Goal: Transaction & Acquisition: Purchase product/service

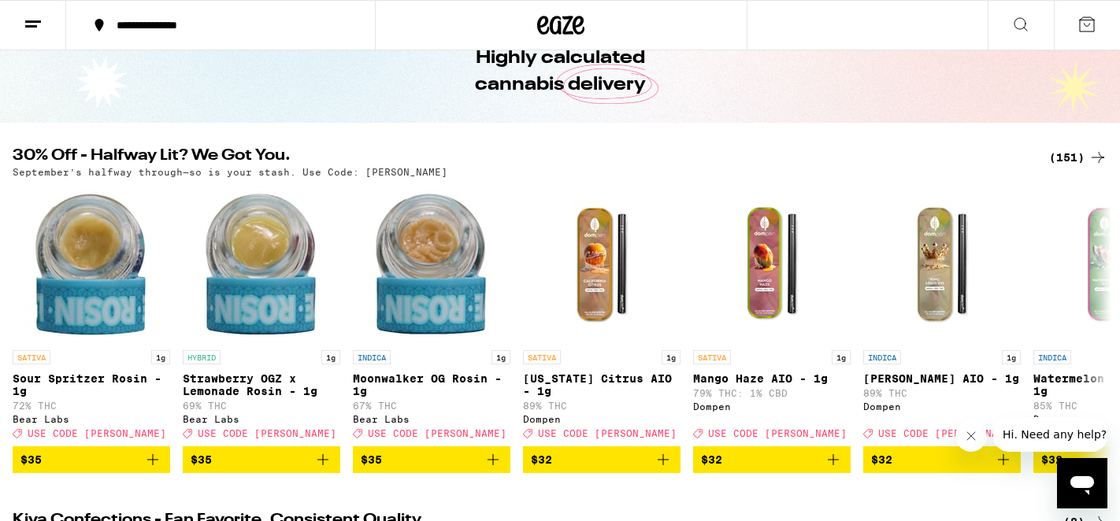
scroll to position [85, 0]
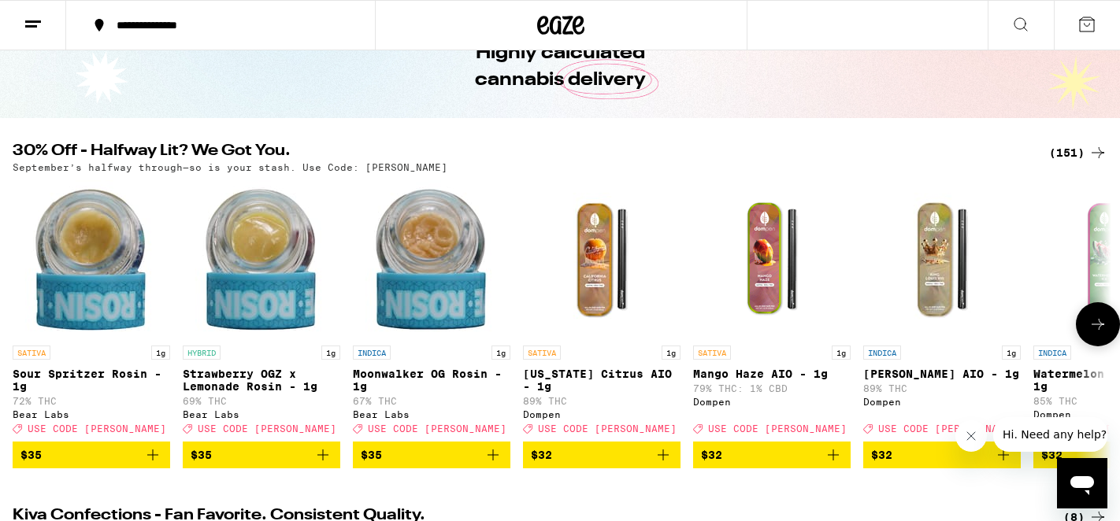
click at [1091, 330] on icon at bounding box center [1097, 324] width 19 height 19
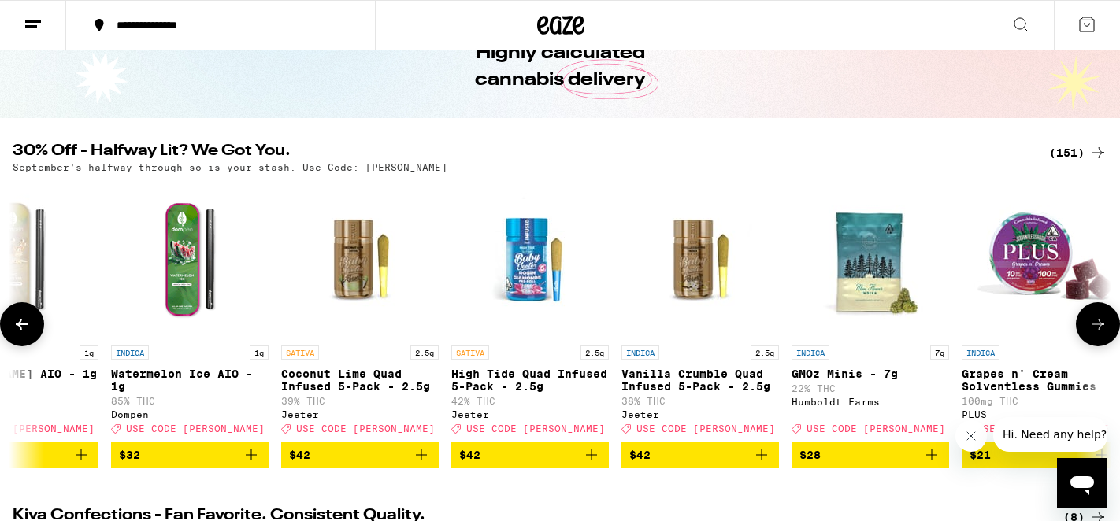
scroll to position [0, 0]
click at [1091, 330] on icon at bounding box center [1097, 324] width 19 height 19
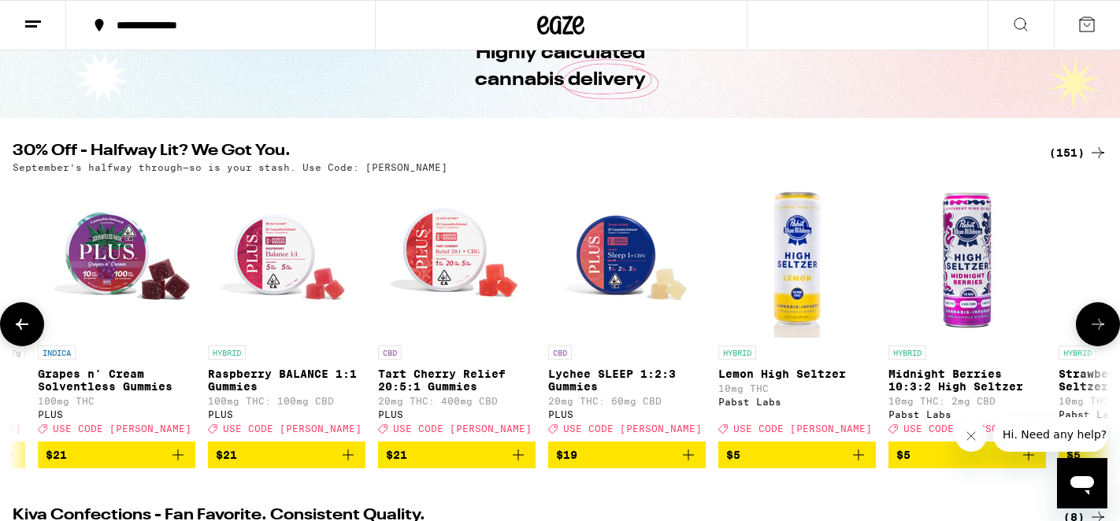
click at [1091, 330] on icon at bounding box center [1097, 324] width 19 height 19
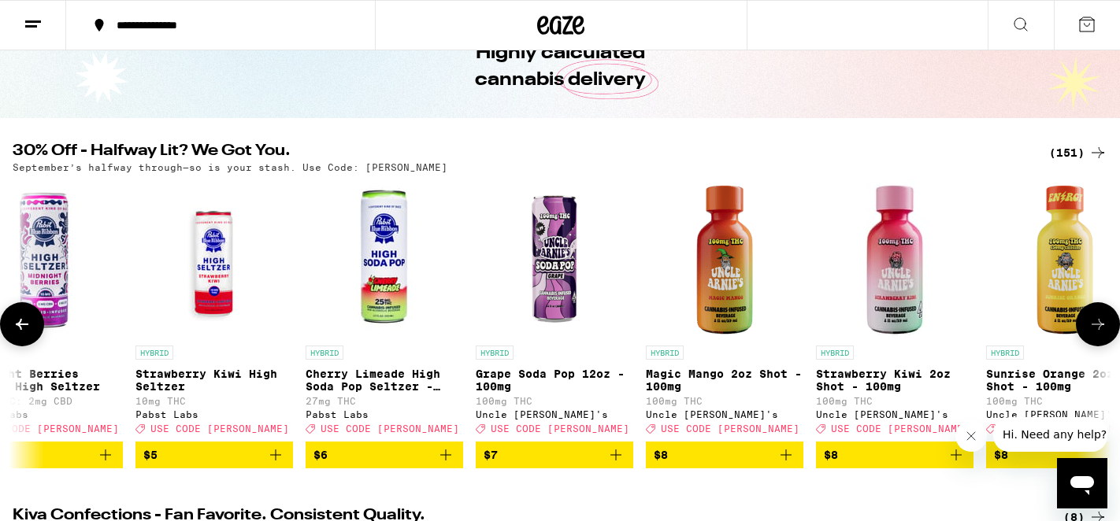
click at [1091, 330] on icon at bounding box center [1097, 324] width 19 height 19
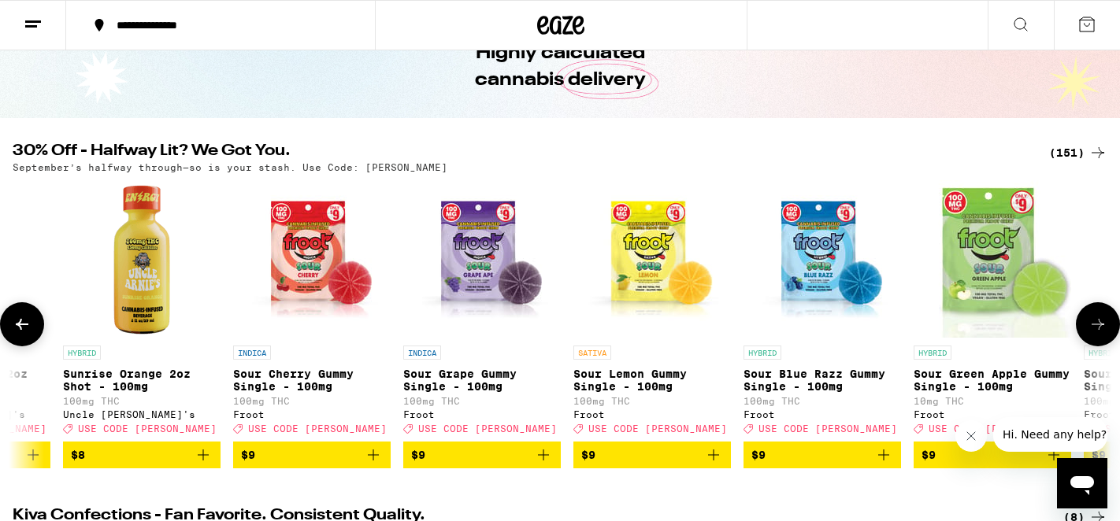
click at [1091, 330] on icon at bounding box center [1097, 324] width 19 height 19
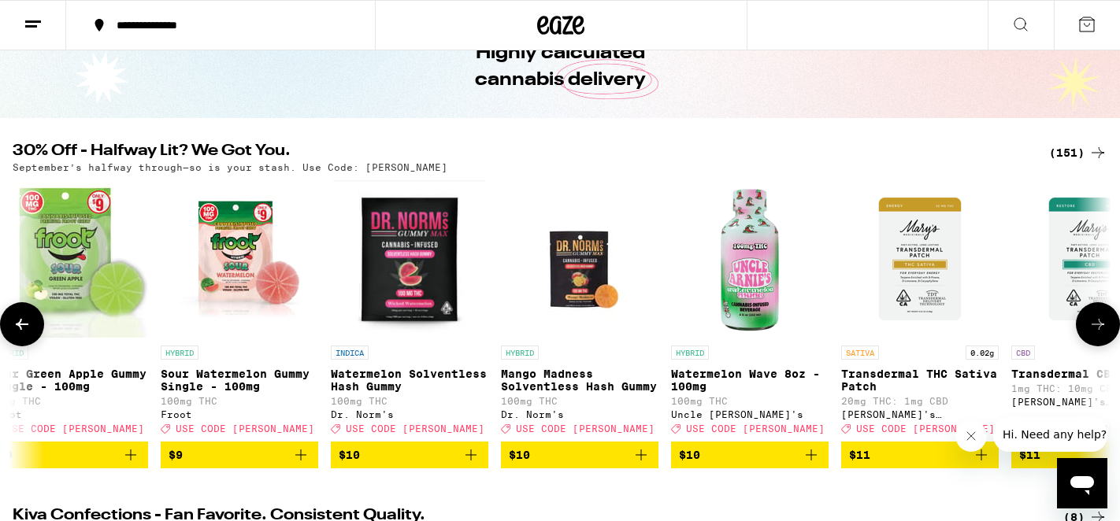
click at [1091, 330] on icon at bounding box center [1097, 324] width 19 height 19
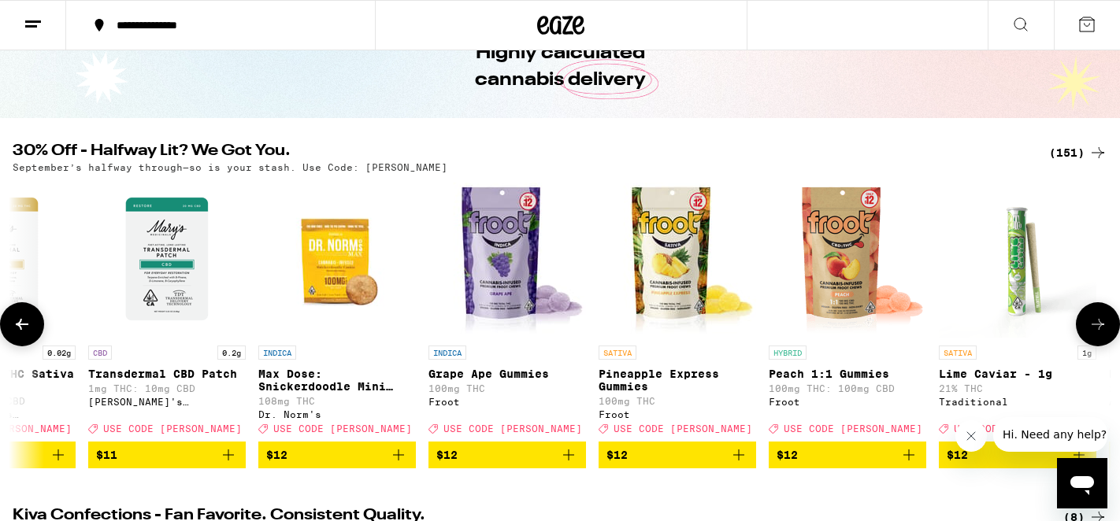
click at [1091, 330] on icon at bounding box center [1097, 324] width 19 height 19
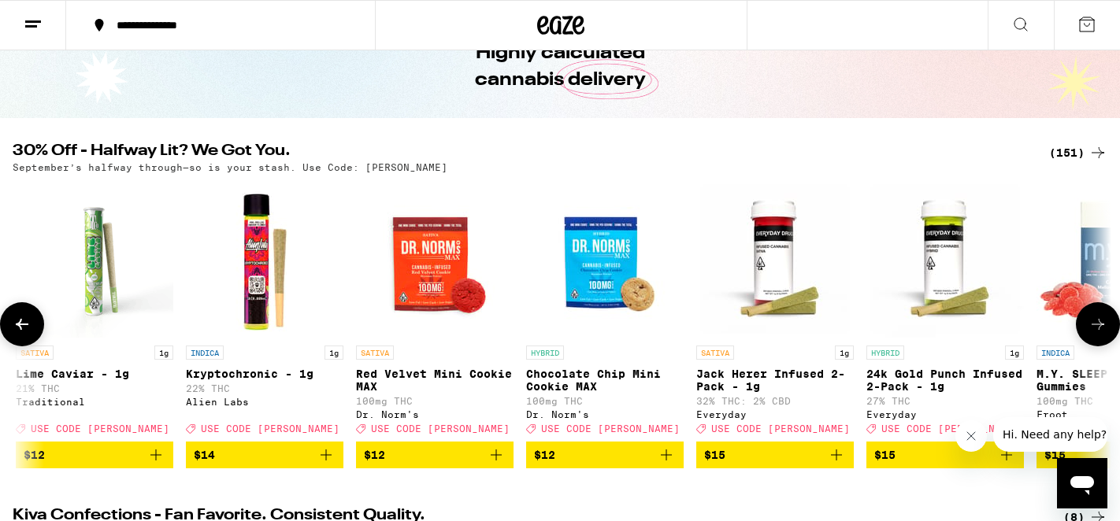
click at [1091, 330] on icon at bounding box center [1097, 324] width 19 height 19
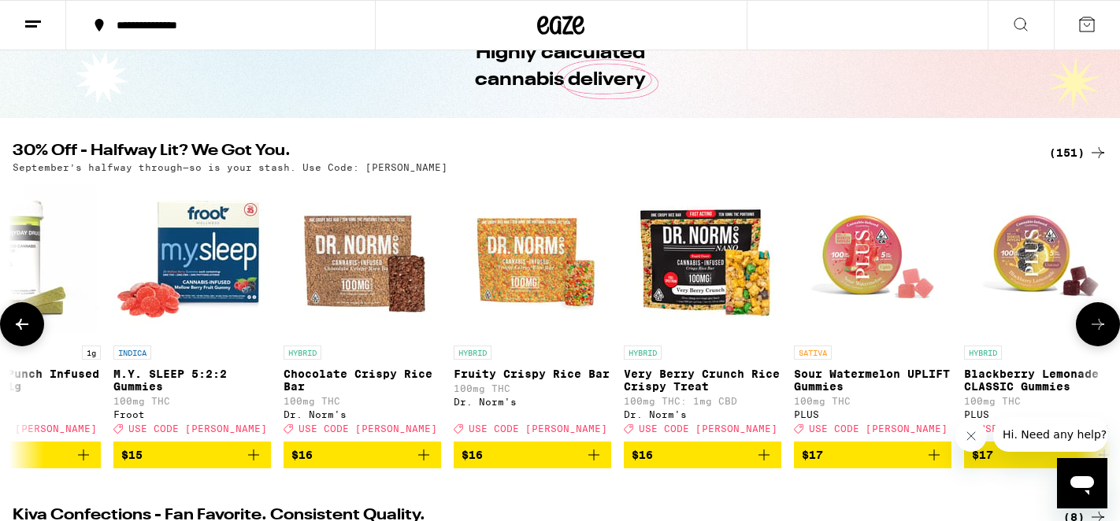
click at [1091, 330] on icon at bounding box center [1097, 324] width 19 height 19
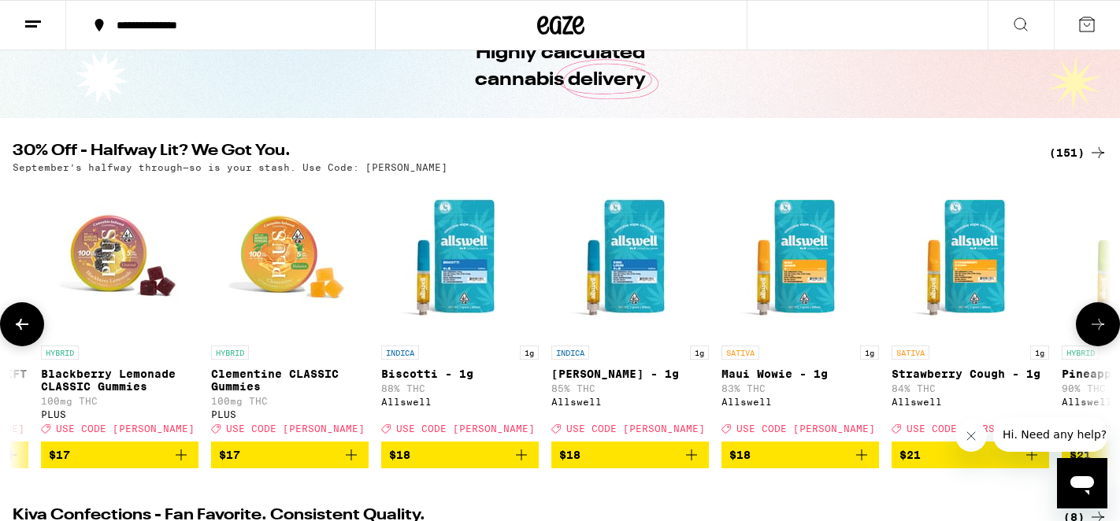
click at [1091, 330] on icon at bounding box center [1097, 324] width 19 height 19
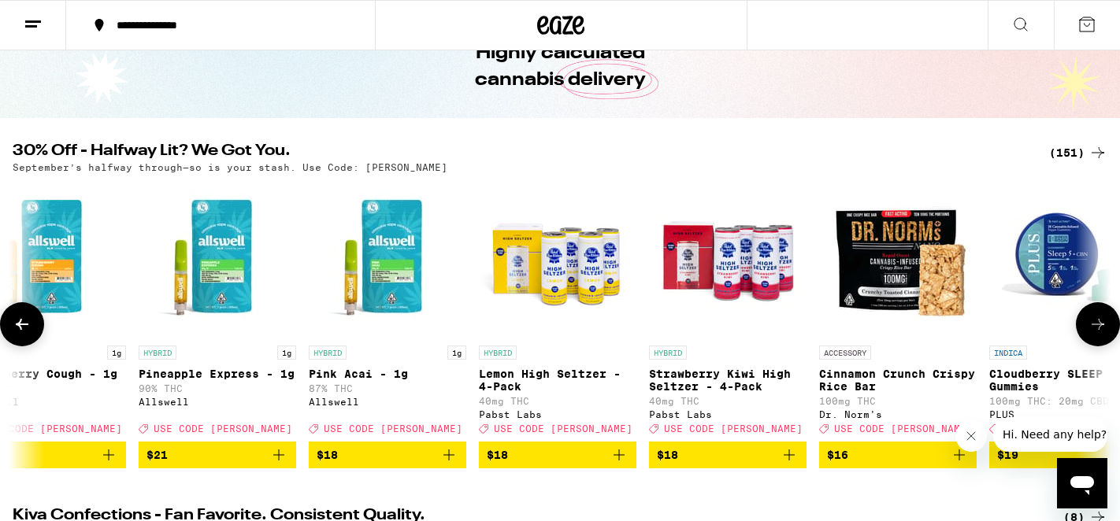
click at [1091, 330] on icon at bounding box center [1097, 324] width 19 height 19
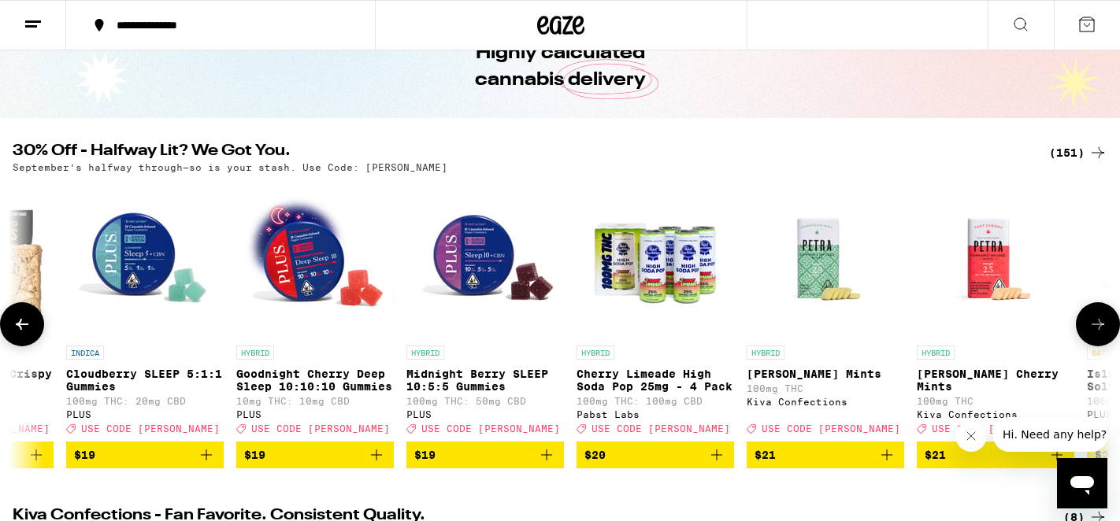
click at [1091, 330] on icon at bounding box center [1097, 324] width 19 height 19
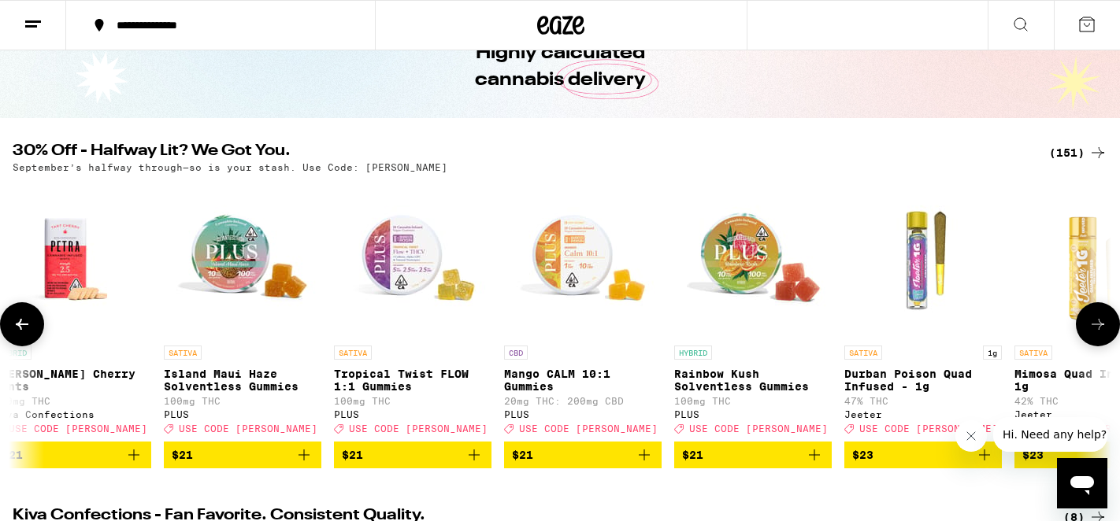
click at [1091, 330] on icon at bounding box center [1097, 324] width 19 height 19
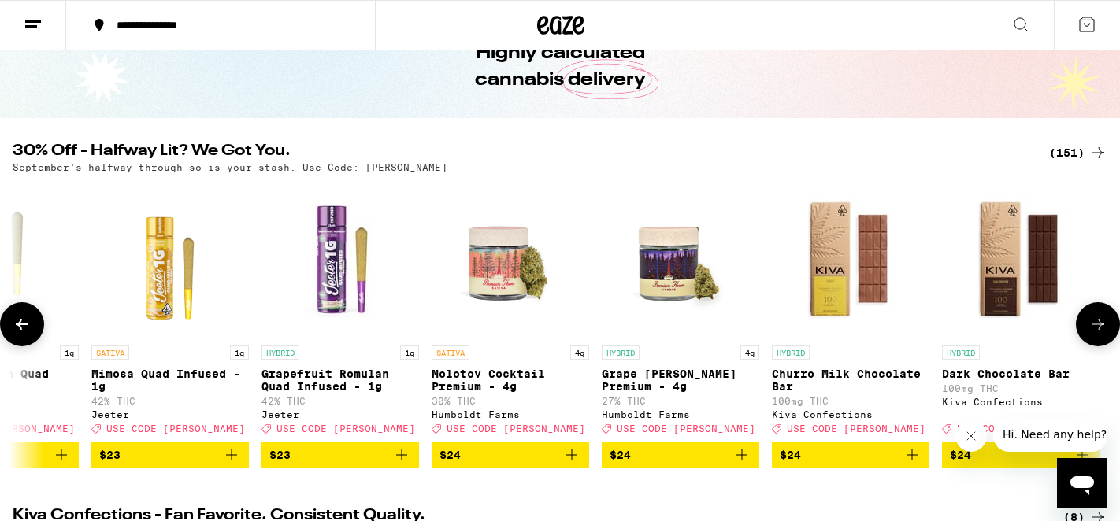
click at [1091, 330] on icon at bounding box center [1097, 324] width 19 height 19
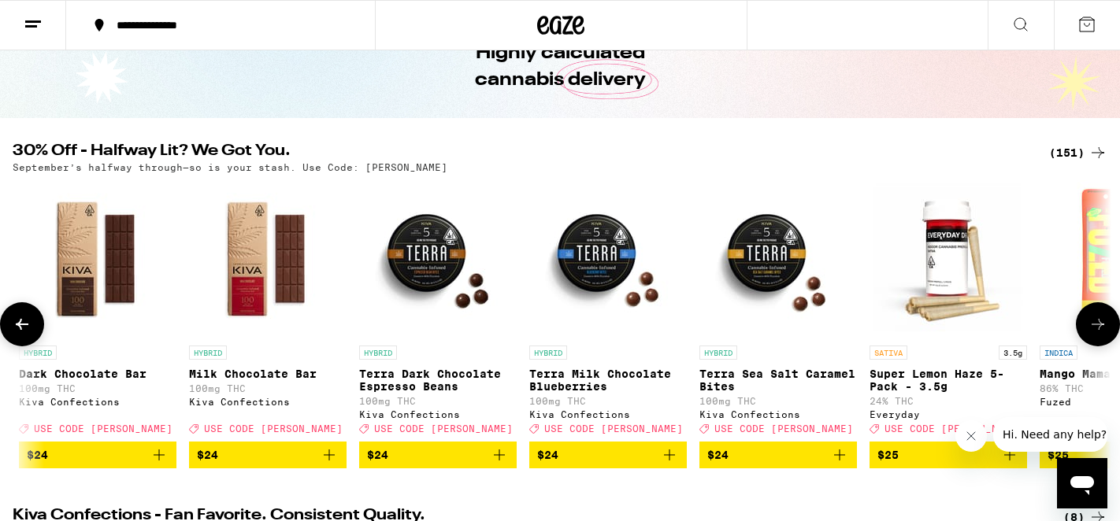
click at [1091, 330] on icon at bounding box center [1097, 324] width 19 height 19
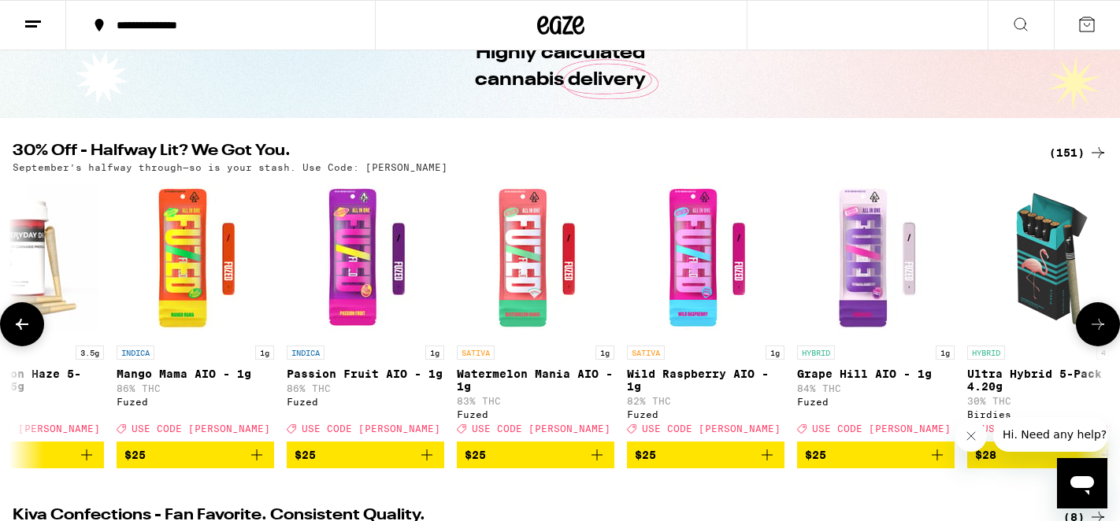
click at [1091, 330] on icon at bounding box center [1097, 324] width 19 height 19
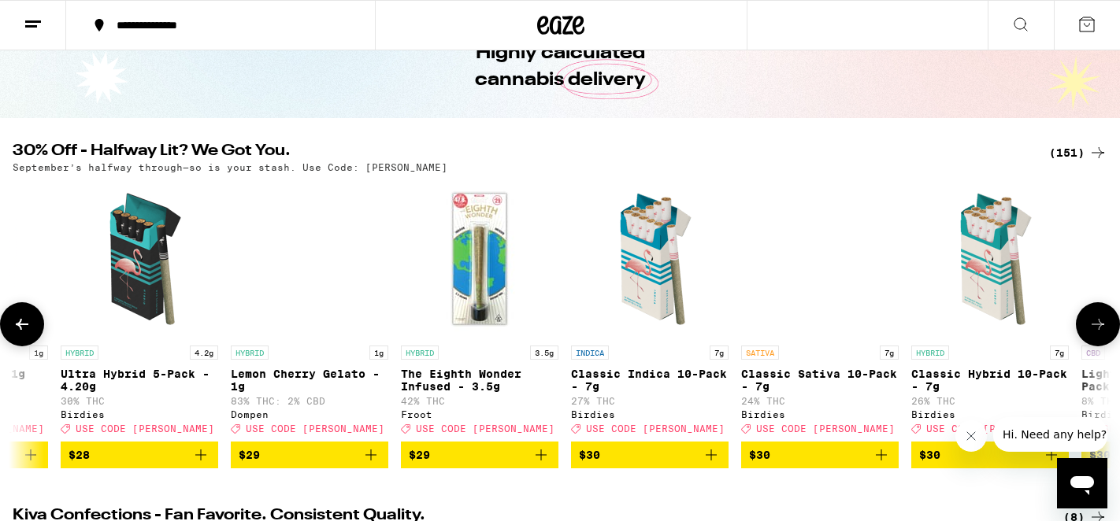
scroll to position [0, 14764]
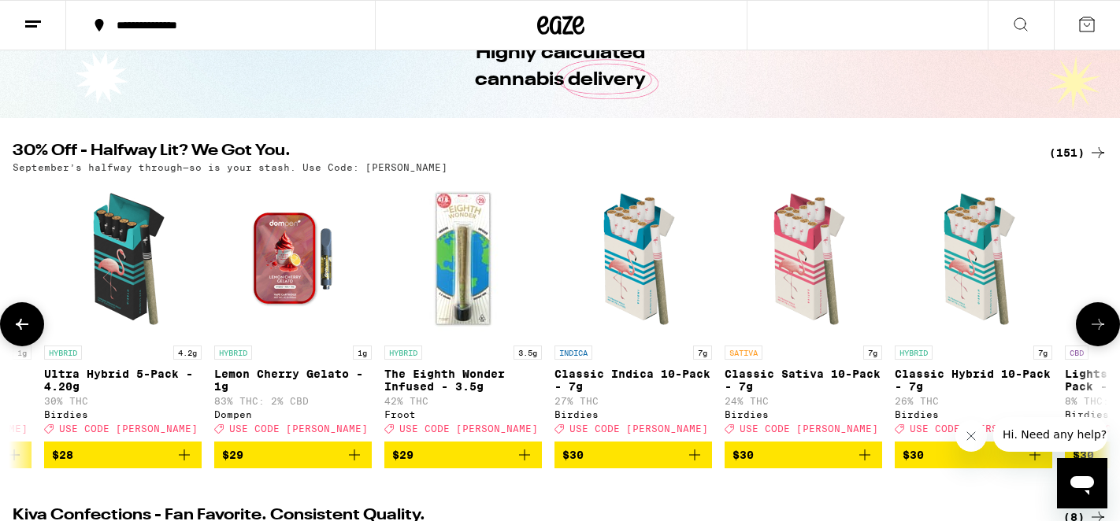
click at [689, 465] on icon "Add to bag" at bounding box center [694, 455] width 19 height 19
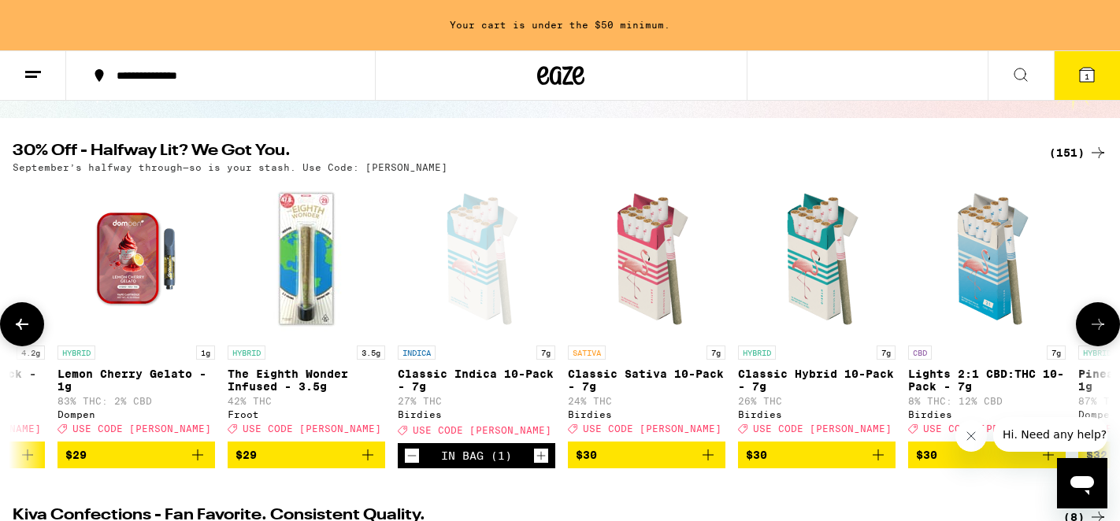
scroll to position [0, 14924]
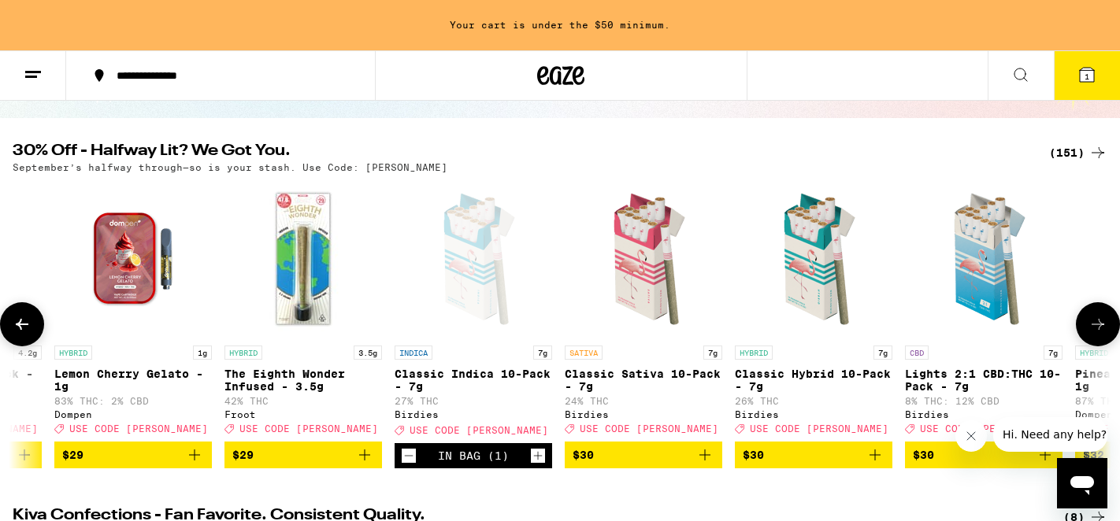
click at [876, 465] on icon "Add to bag" at bounding box center [874, 455] width 19 height 19
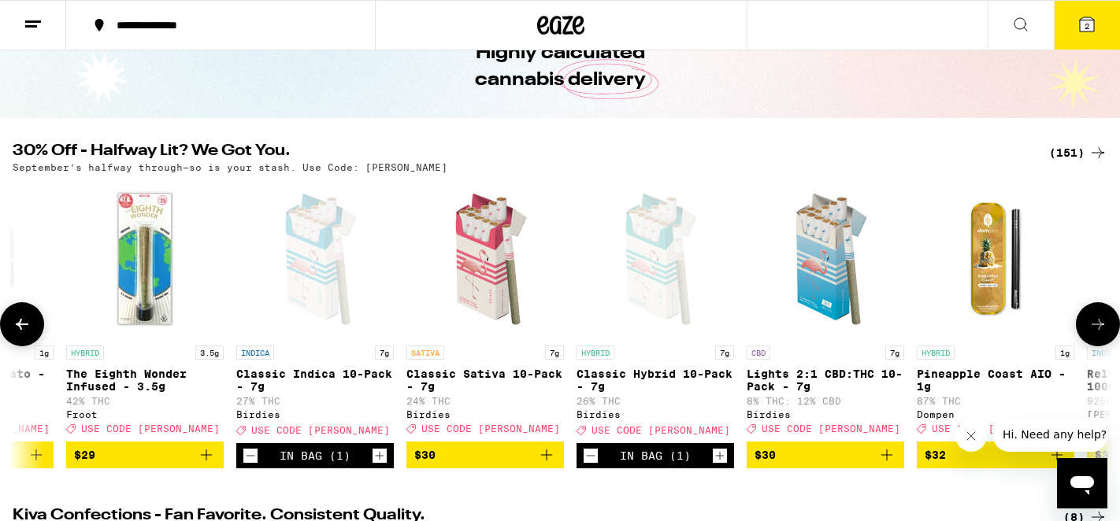
scroll to position [0, 15050]
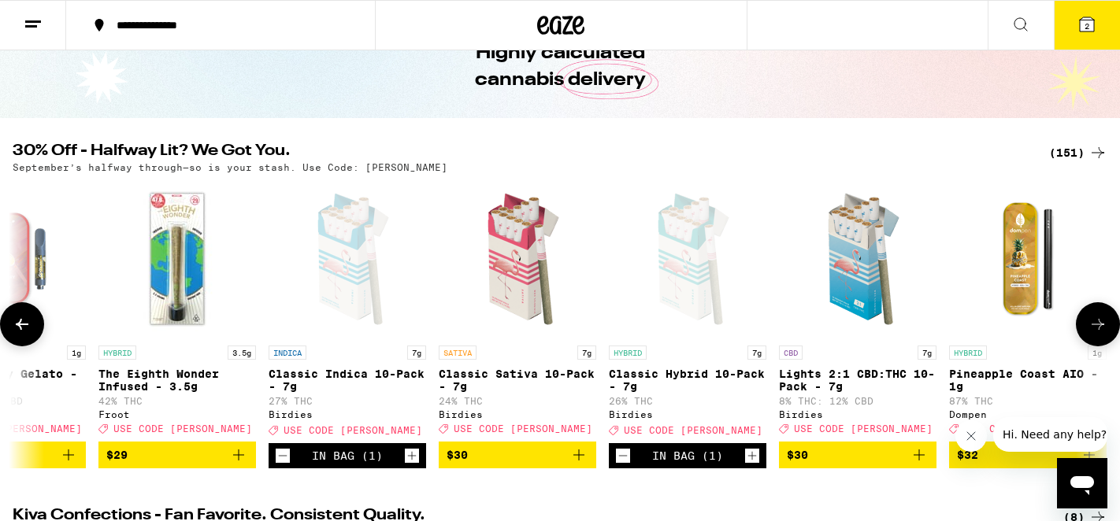
click at [924, 465] on icon "Add to bag" at bounding box center [918, 455] width 19 height 19
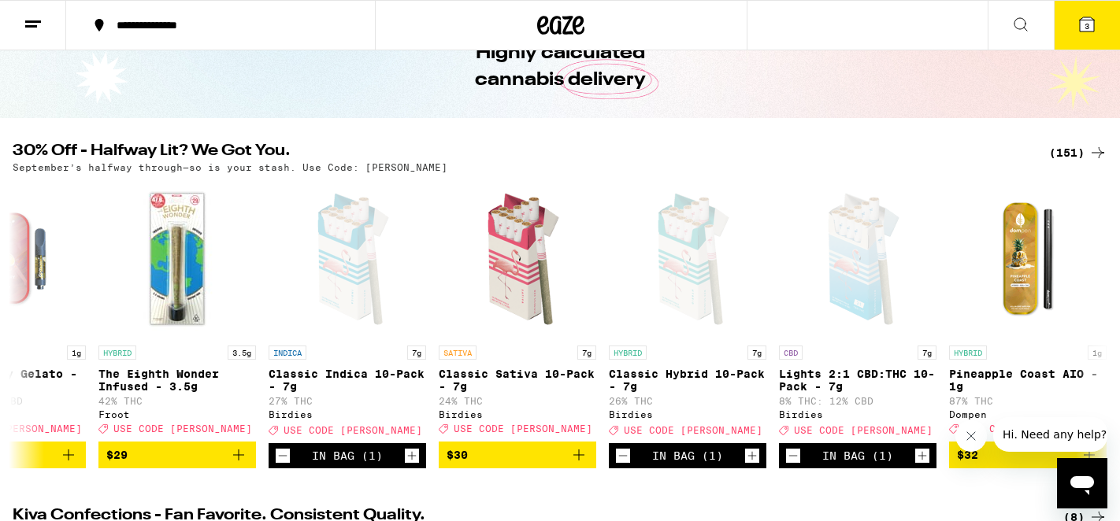
click at [1081, 28] on icon at bounding box center [1086, 24] width 14 height 14
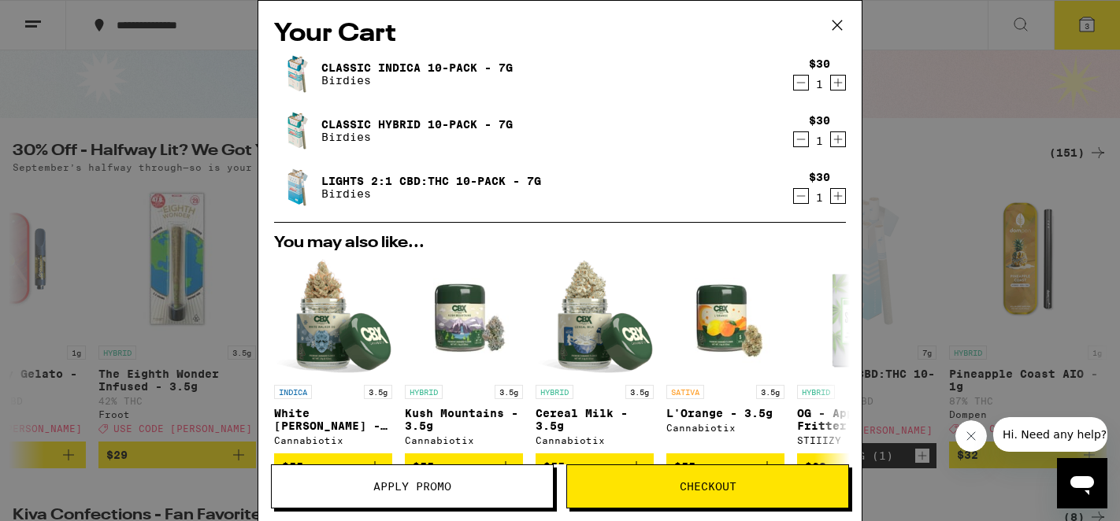
click at [653, 500] on button "Checkout" at bounding box center [707, 487] width 283 height 44
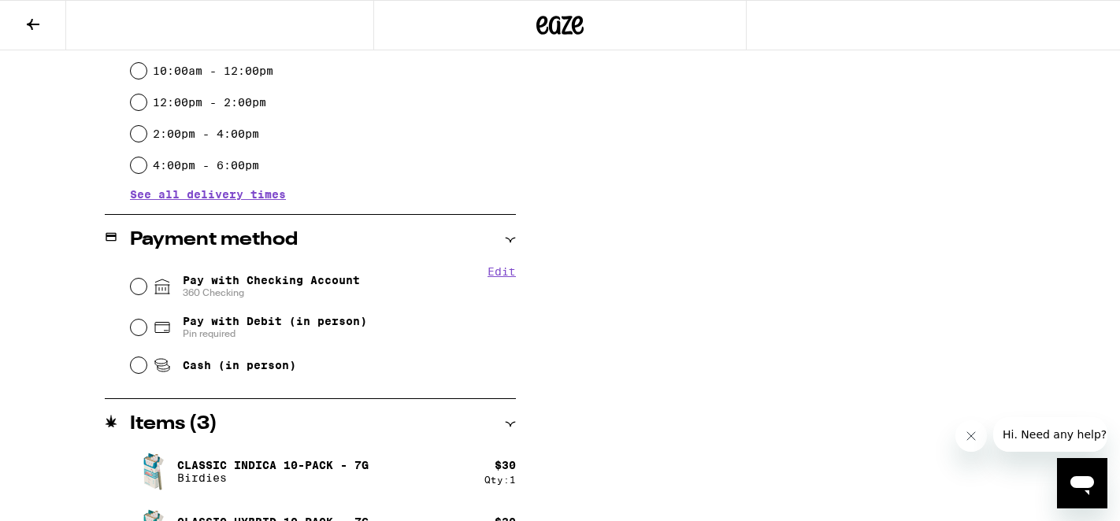
scroll to position [501, 0]
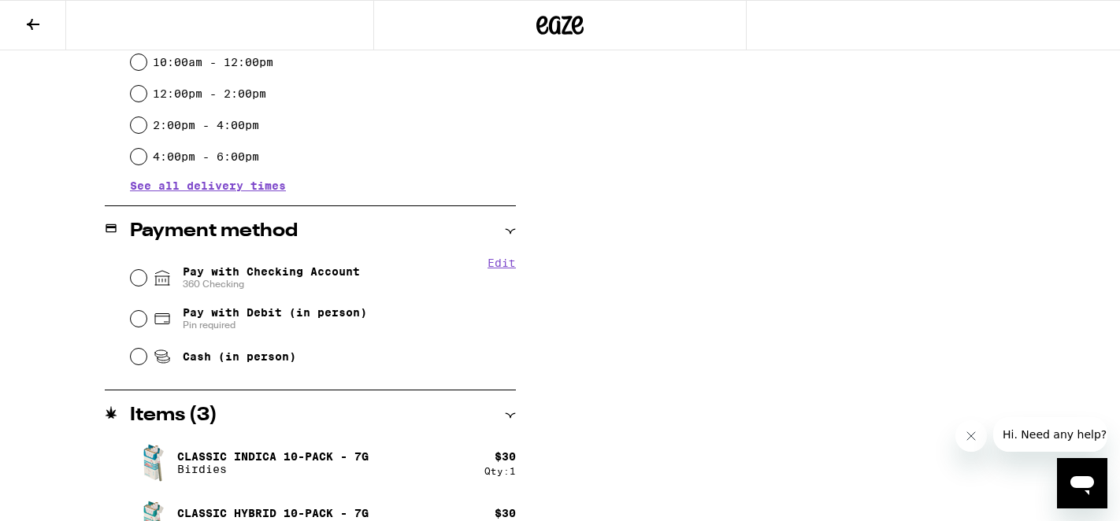
click at [279, 265] on span "Pay with Checking Account 360 Checking" at bounding box center [271, 277] width 177 height 25
click at [146, 270] on input "Pay with Checking Account 360 Checking" at bounding box center [139, 278] width 16 height 16
radio input "true"
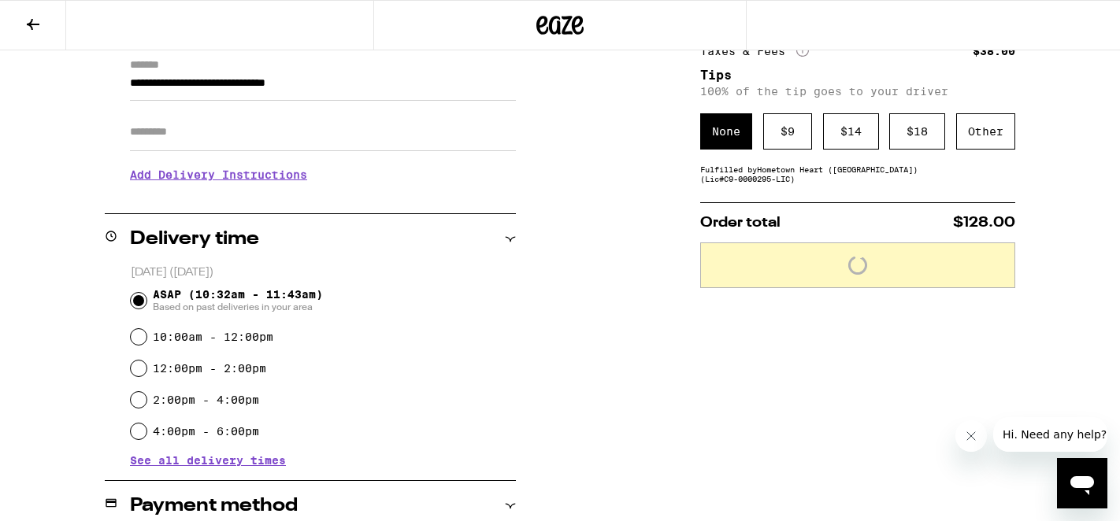
scroll to position [224, 0]
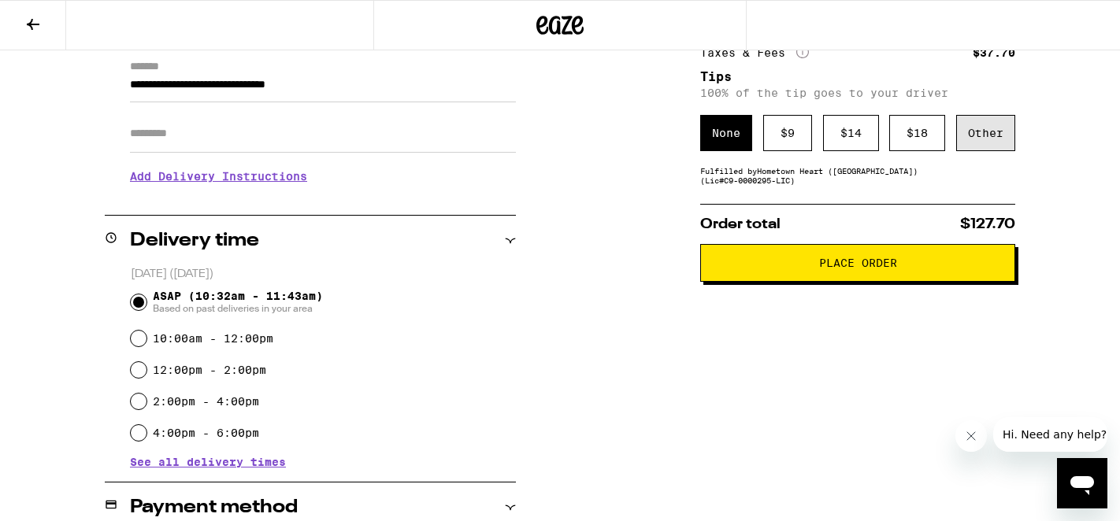
click at [959, 131] on div "Other" at bounding box center [985, 133] width 59 height 36
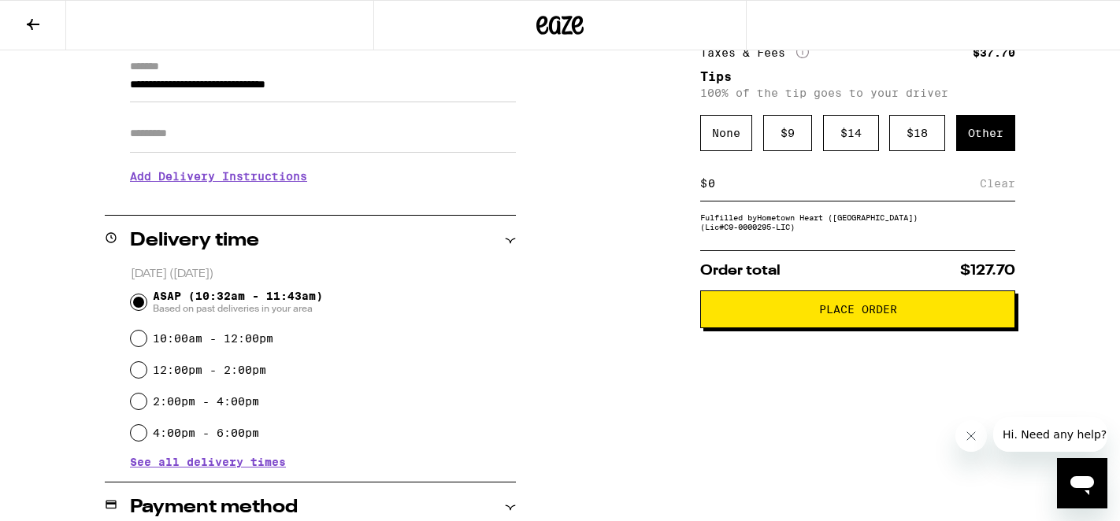
click at [740, 191] on input at bounding box center [843, 183] width 272 height 14
click at [787, 148] on div "$ 9" at bounding box center [787, 133] width 49 height 36
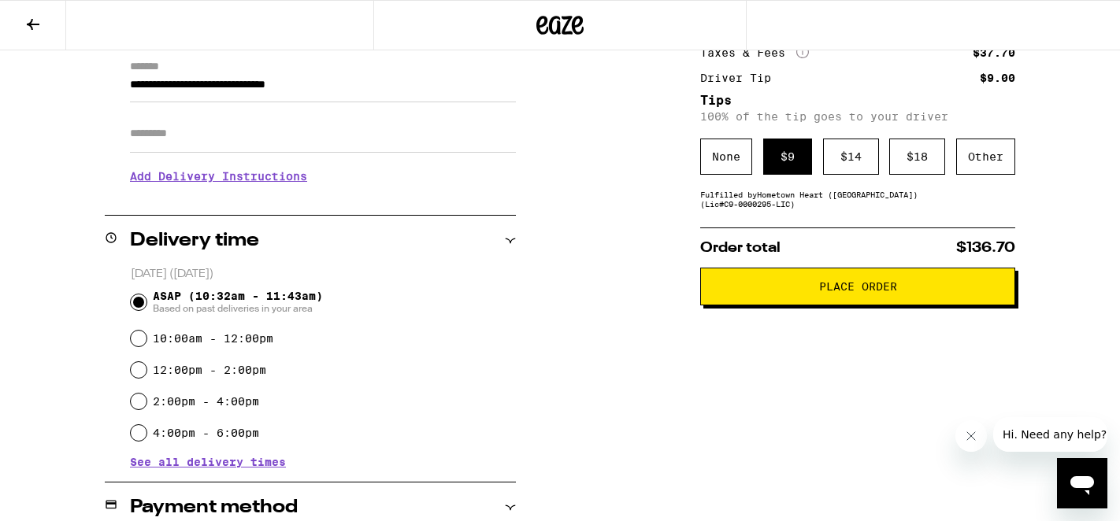
click at [892, 292] on span "Place Order" at bounding box center [858, 286] width 78 height 11
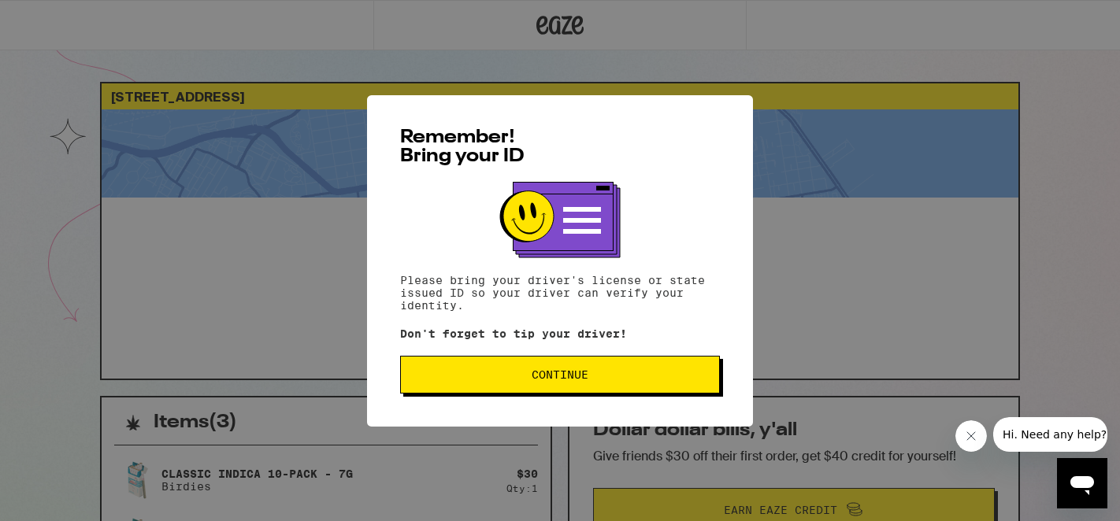
click at [635, 372] on button "Continue" at bounding box center [560, 375] width 320 height 38
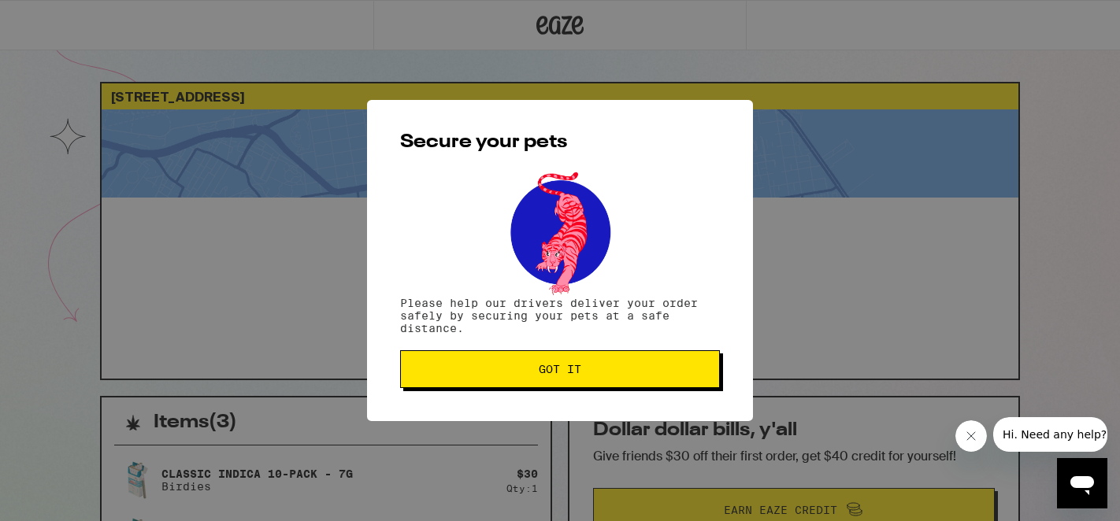
click at [553, 371] on span "Got it" at bounding box center [560, 369] width 43 height 11
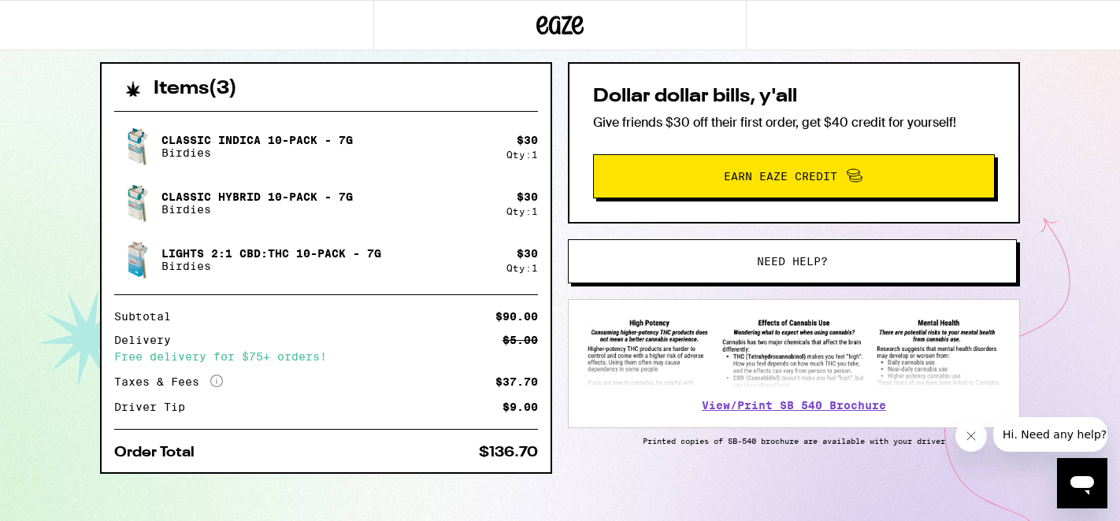
scroll to position [328, 0]
